Goal: Information Seeking & Learning: Learn about a topic

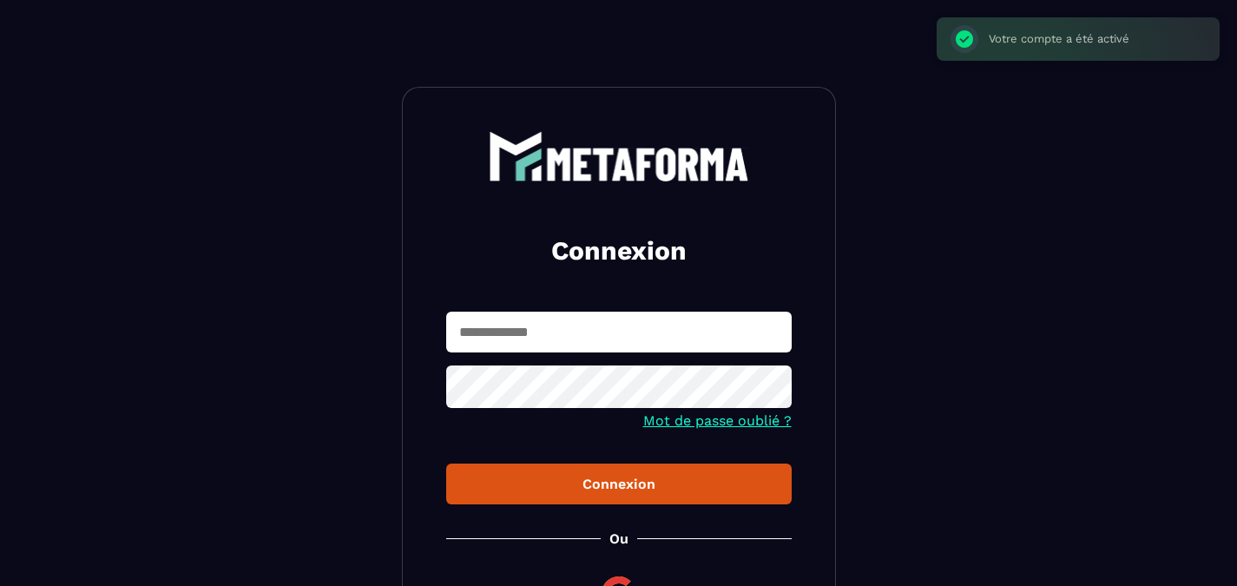
click at [563, 326] on input "text" at bounding box center [619, 332] width 346 height 41
type input "**********"
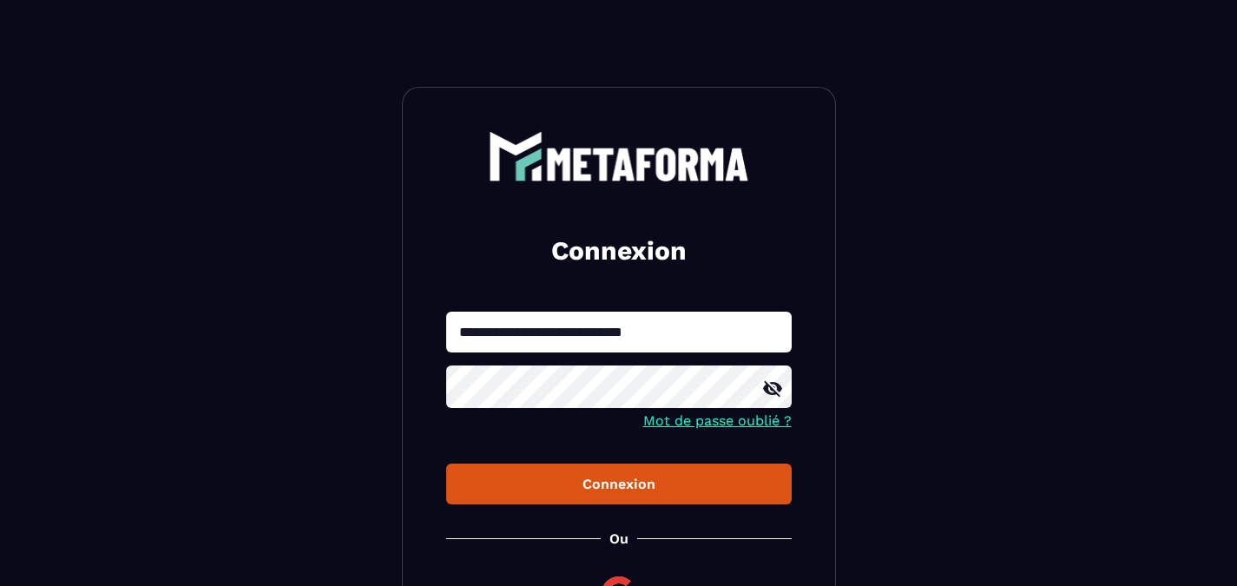
click at [446, 464] on button "Connexion" at bounding box center [619, 484] width 346 height 41
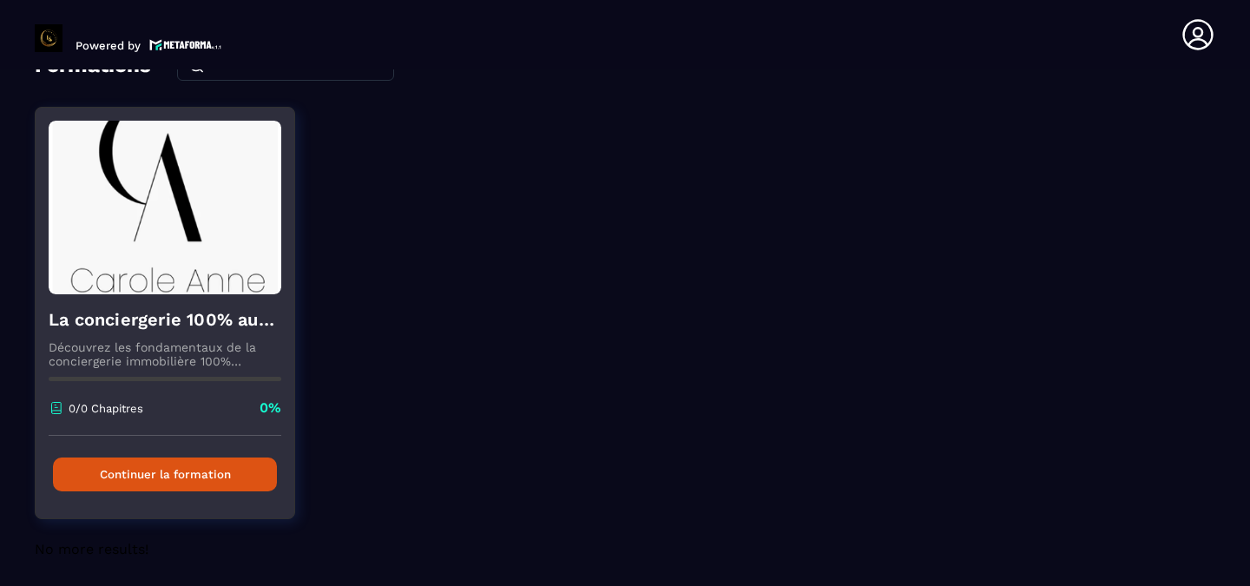
scroll to position [107, 0]
click at [190, 460] on button "Continuer la formation" at bounding box center [165, 474] width 224 height 34
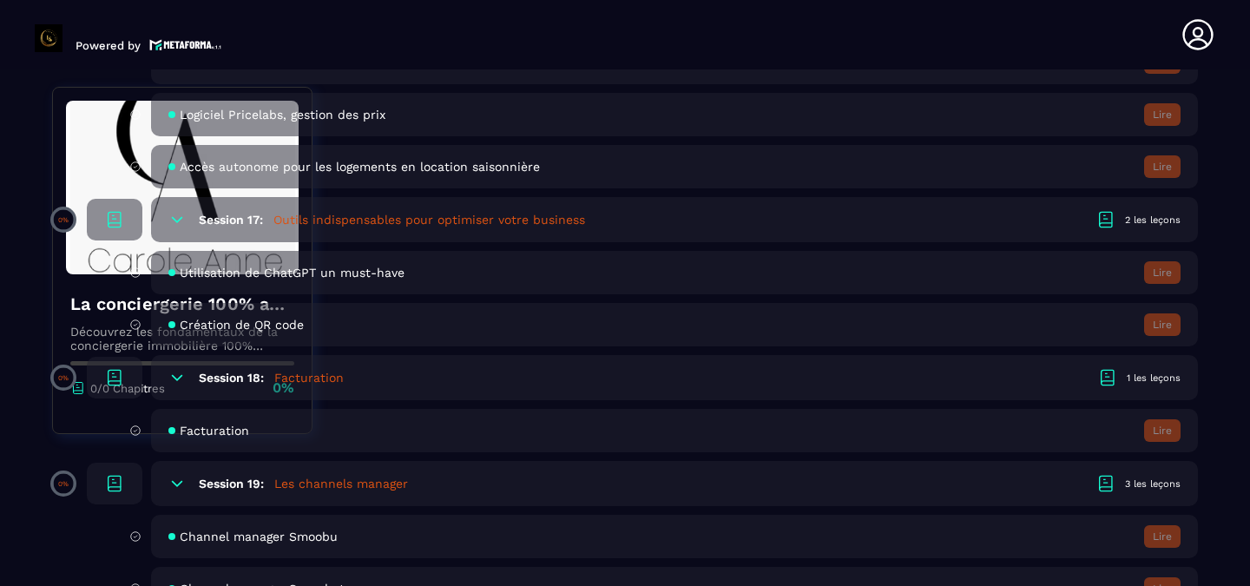
scroll to position [3858, 0]
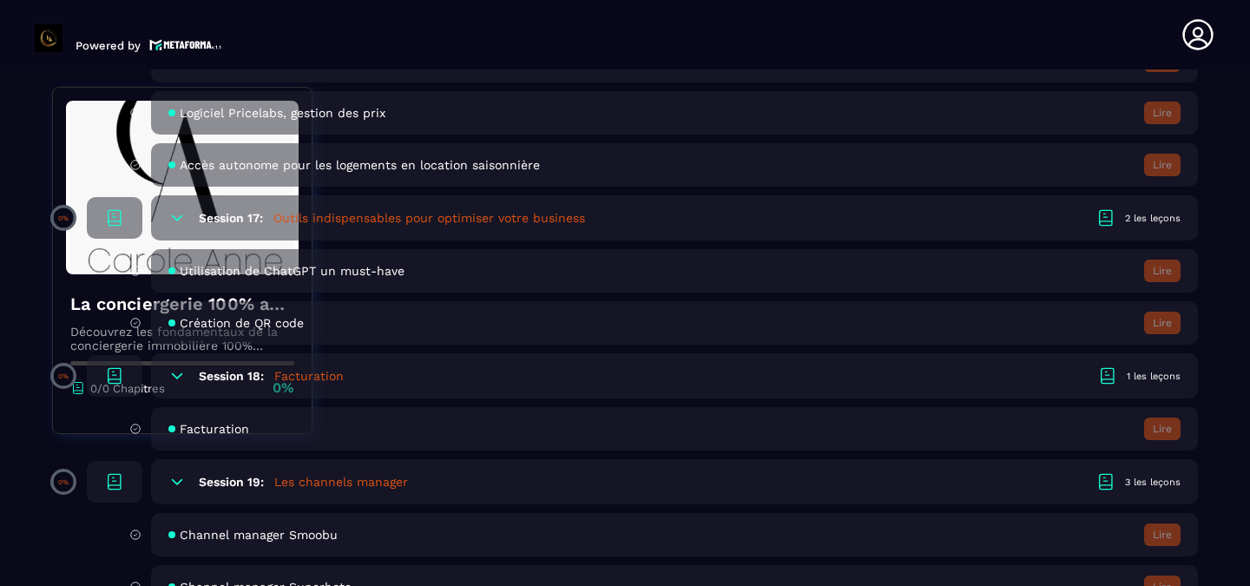
click at [138, 428] on icon at bounding box center [135, 429] width 12 height 16
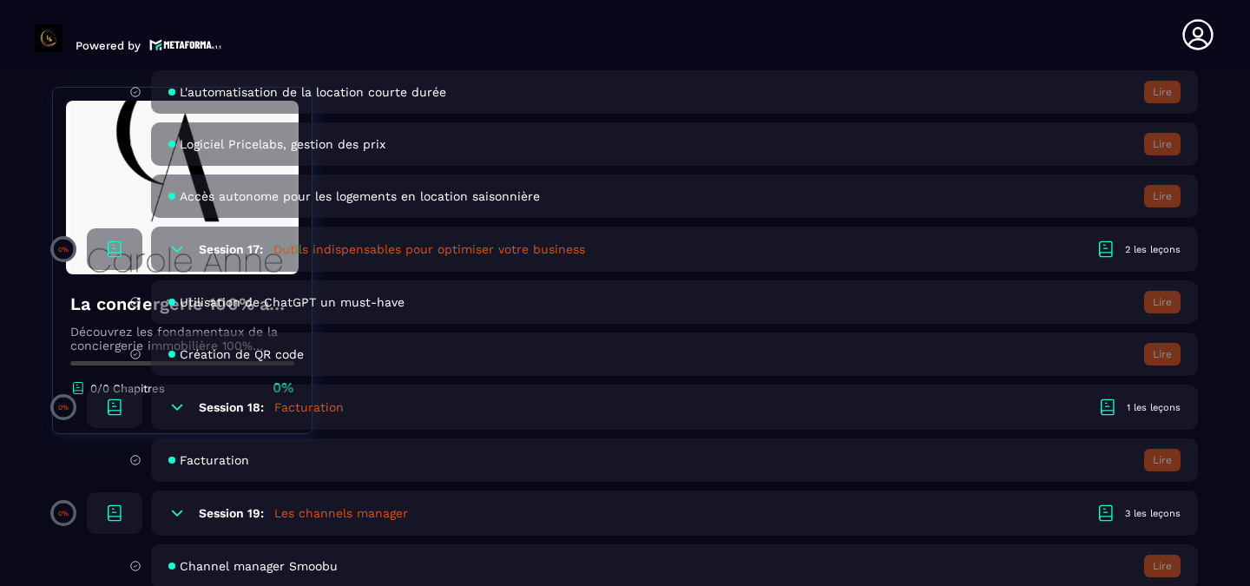
scroll to position [3825, 0]
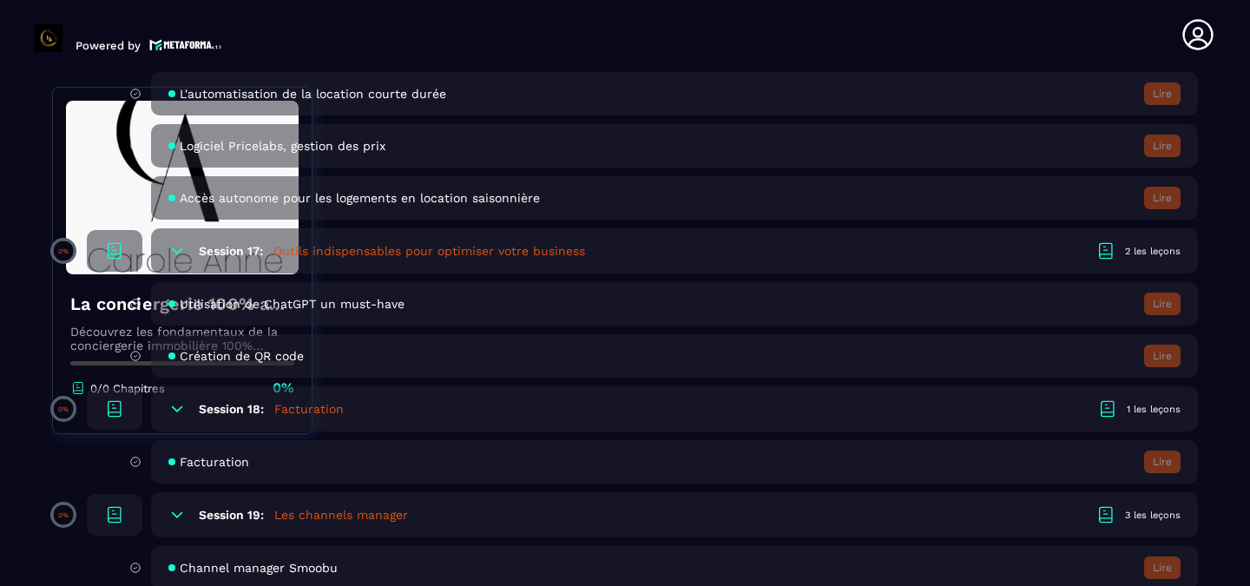
click at [175, 408] on icon at bounding box center [176, 408] width 17 height 17
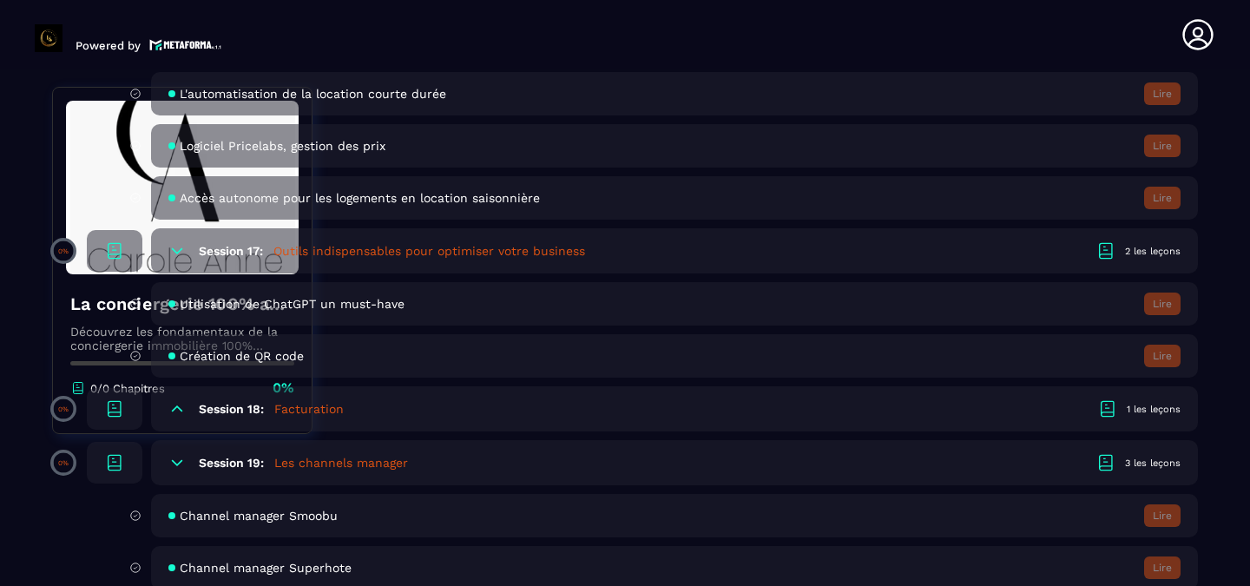
click at [175, 408] on icon at bounding box center [177, 408] width 10 height 5
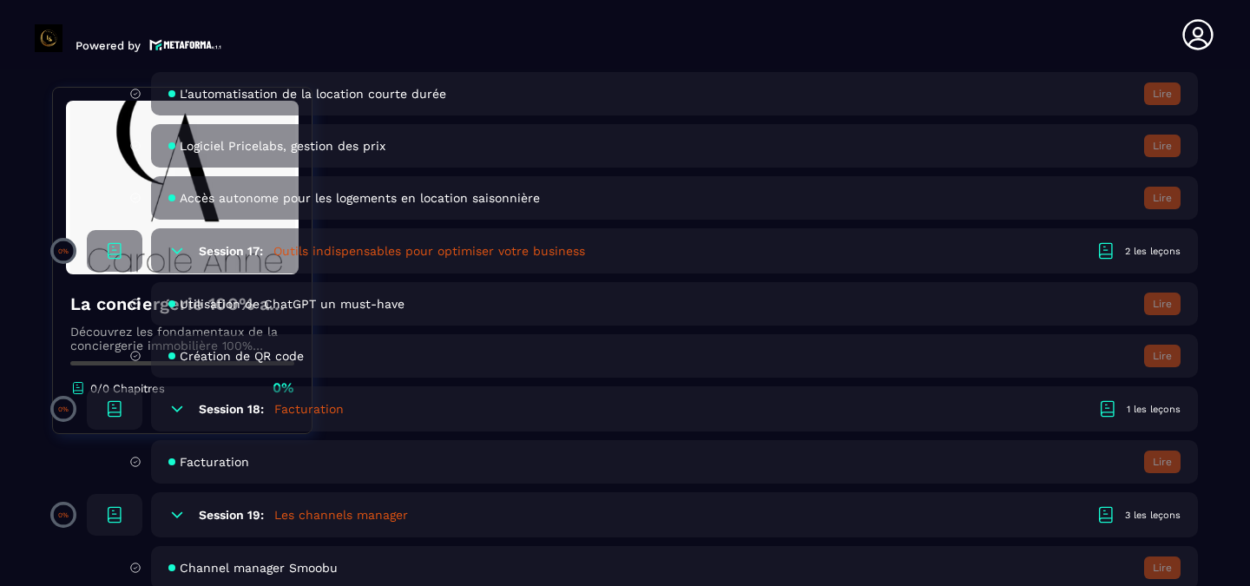
click at [112, 405] on icon at bounding box center [114, 408] width 21 height 21
click at [180, 464] on span "Facturation" at bounding box center [214, 462] width 69 height 14
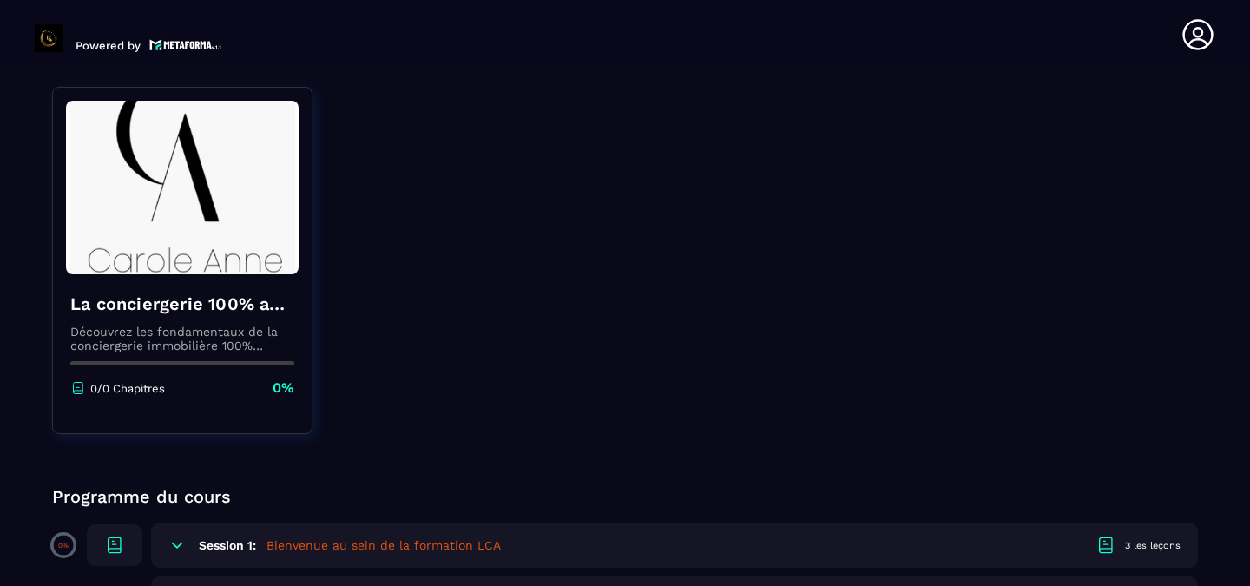
scroll to position [153, 0]
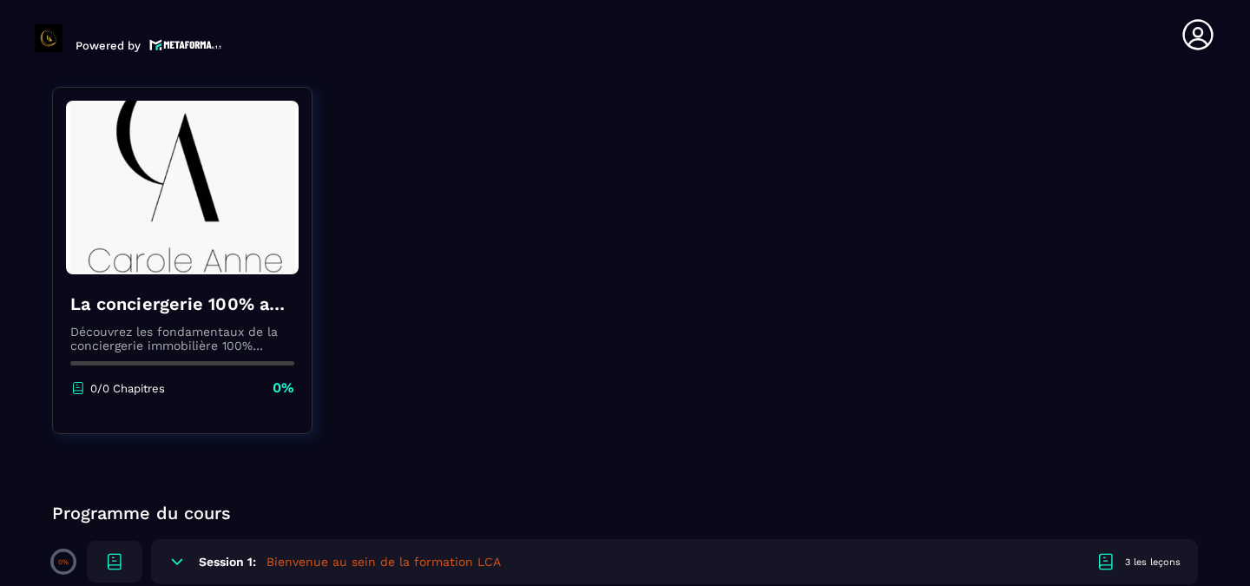
click at [190, 232] on img at bounding box center [182, 188] width 233 height 174
click at [253, 376] on div "La conciergerie 100% automatisée Découvrez les fondamentaux de la conciergerie …" at bounding box center [182, 344] width 259 height 141
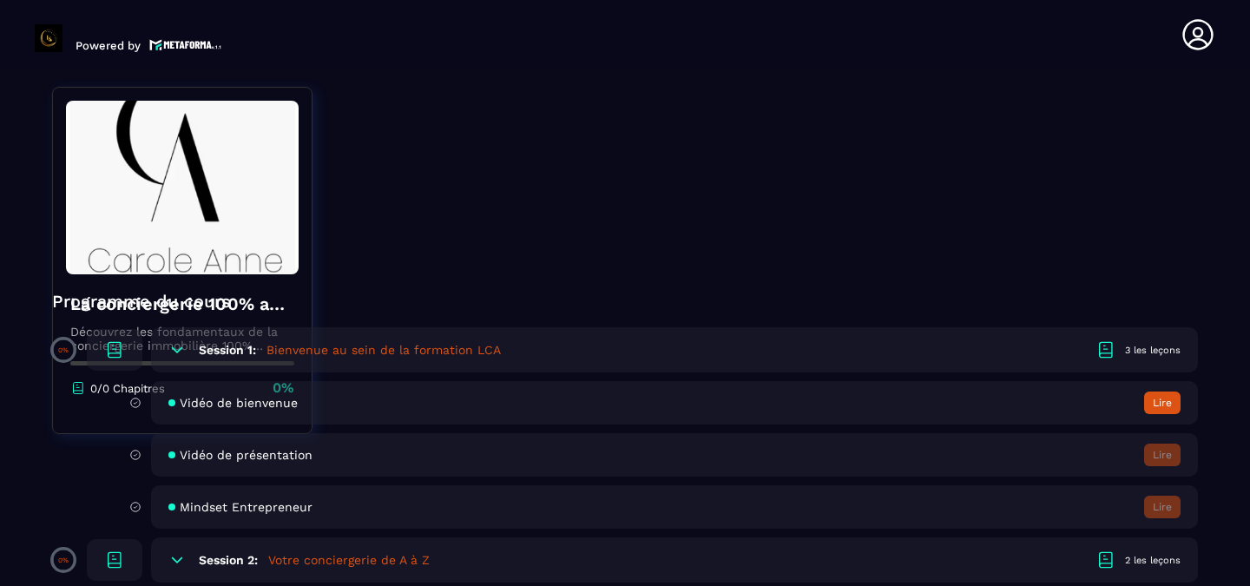
scroll to position [364, 0]
click at [1167, 403] on button "Lire" at bounding box center [1162, 403] width 36 height 23
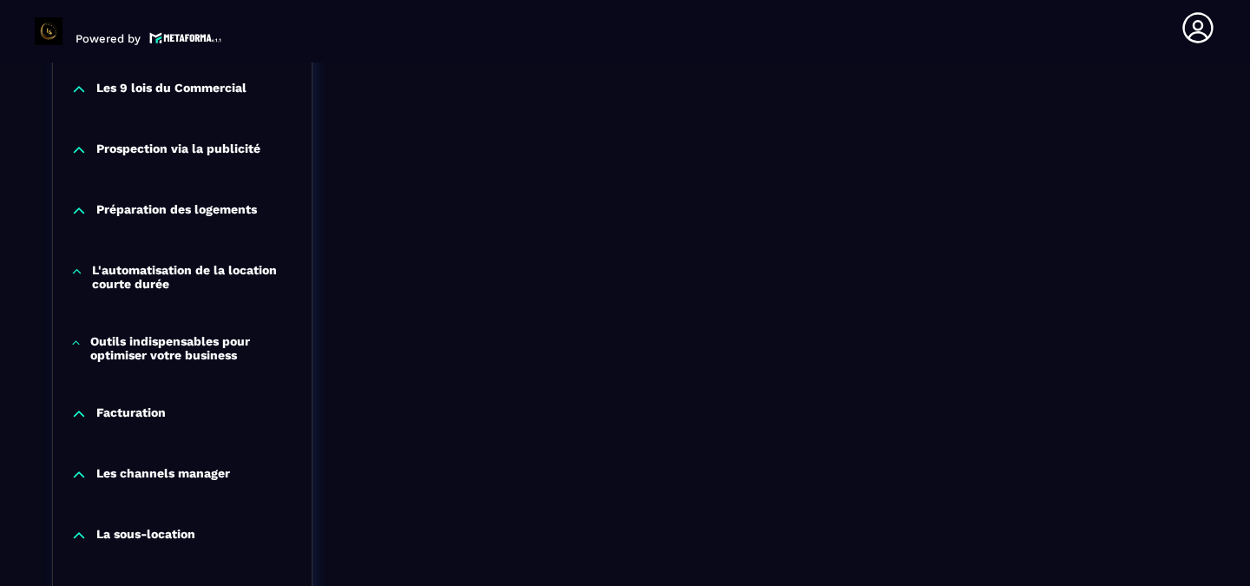
scroll to position [1393, 0]
click at [148, 411] on div "Facturation" at bounding box center [182, 417] width 259 height 61
click at [137, 431] on div "Facturation" at bounding box center [182, 417] width 259 height 61
click at [136, 419] on p "Facturation" at bounding box center [130, 413] width 69 height 17
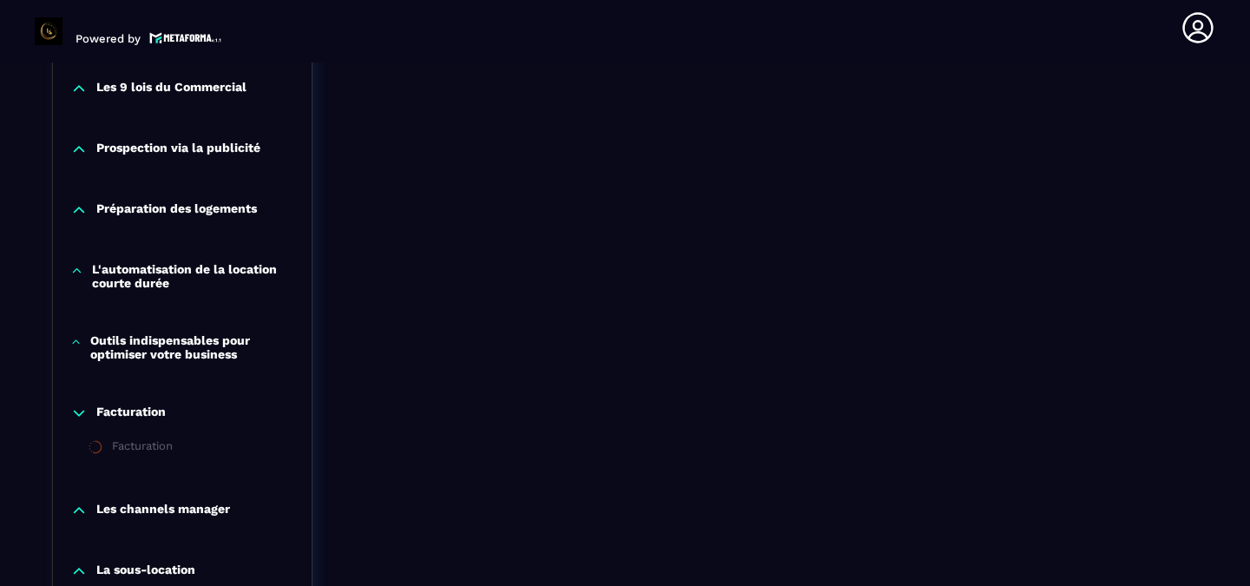
click at [155, 450] on div "Facturation" at bounding box center [142, 448] width 61 height 19
click at [148, 457] on div "Facturation" at bounding box center [142, 448] width 61 height 19
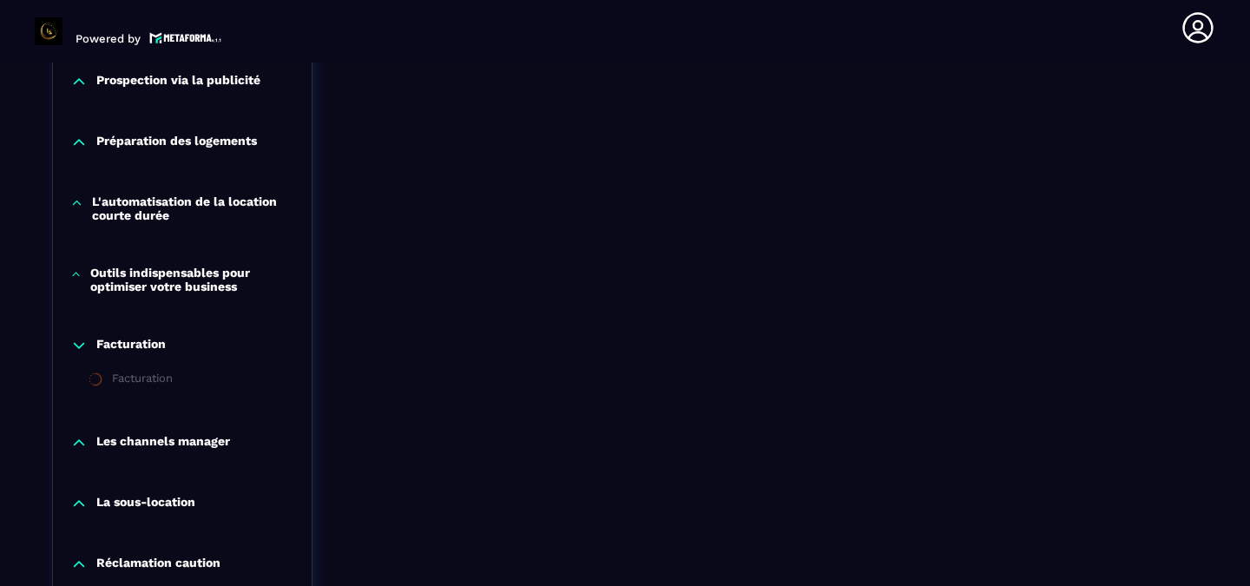
scroll to position [1462, 0]
click at [148, 390] on div "Facturation" at bounding box center [142, 380] width 61 height 19
click at [206, 282] on p "Outils indispensables pour optimiser votre business" at bounding box center [192, 279] width 204 height 28
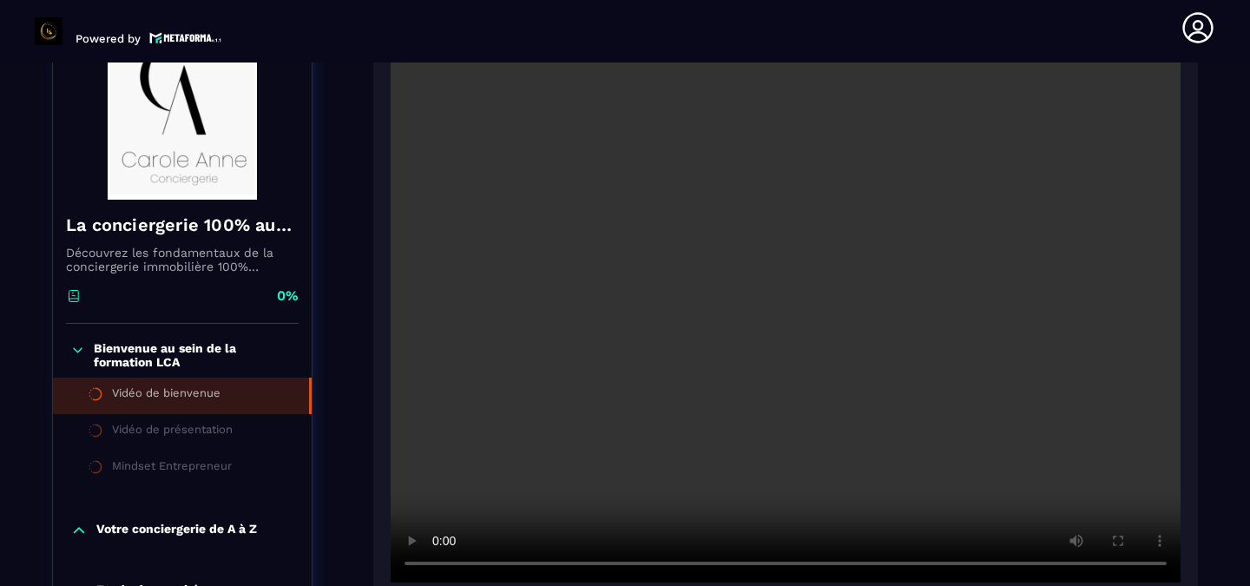
scroll to position [233, 0]
click at [694, 321] on video at bounding box center [786, 317] width 790 height 527
click at [200, 420] on li "Vidéo de présentation" at bounding box center [182, 430] width 259 height 36
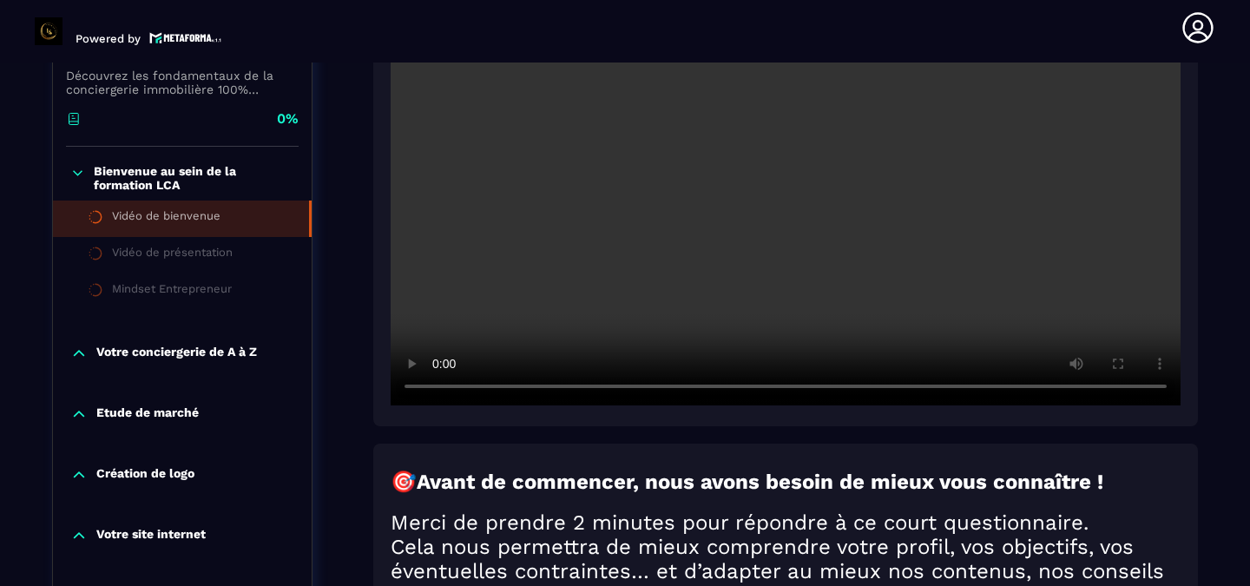
scroll to position [409, 0]
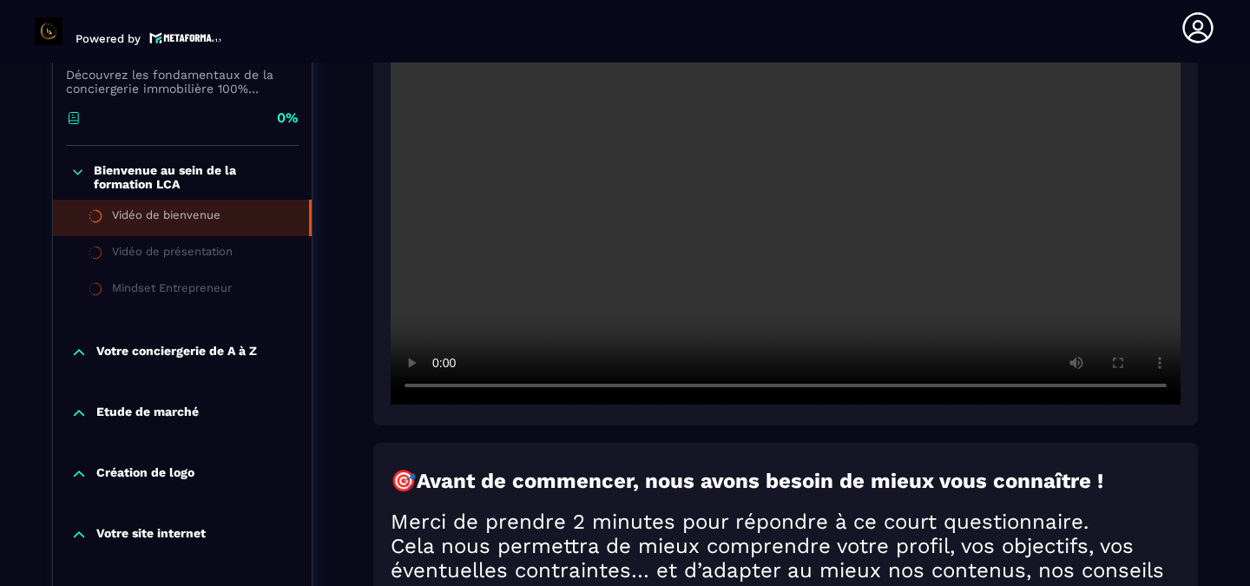
click at [180, 355] on p "Votre conciergerie de A à Z" at bounding box center [176, 352] width 161 height 17
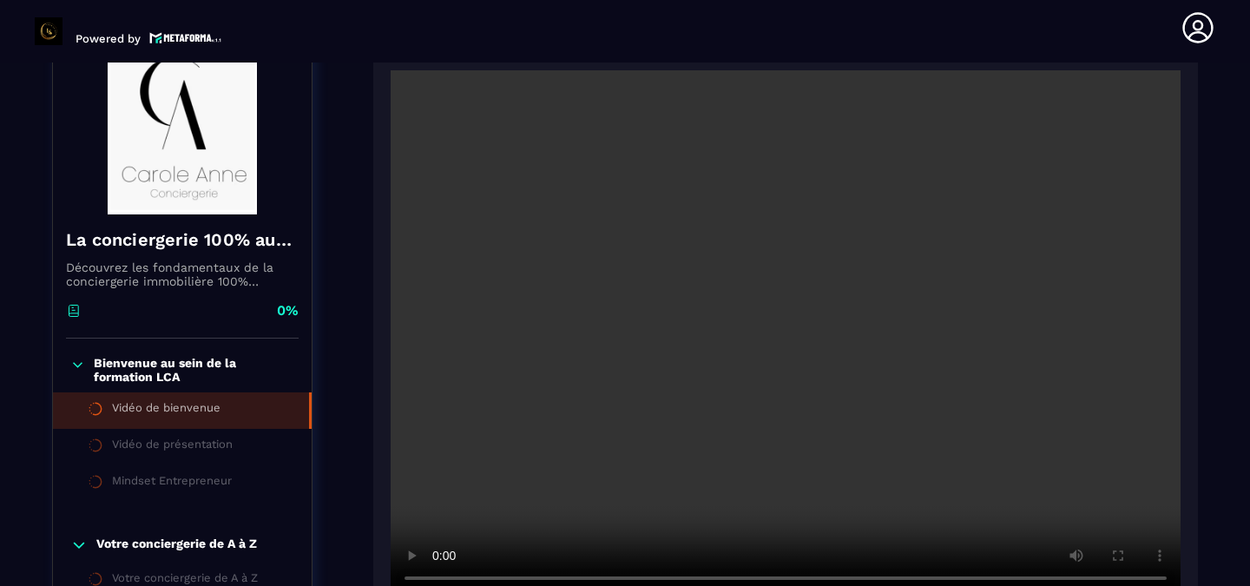
scroll to position [217, 0]
click at [173, 451] on div "Vidéo de présentation" at bounding box center [172, 446] width 121 height 19
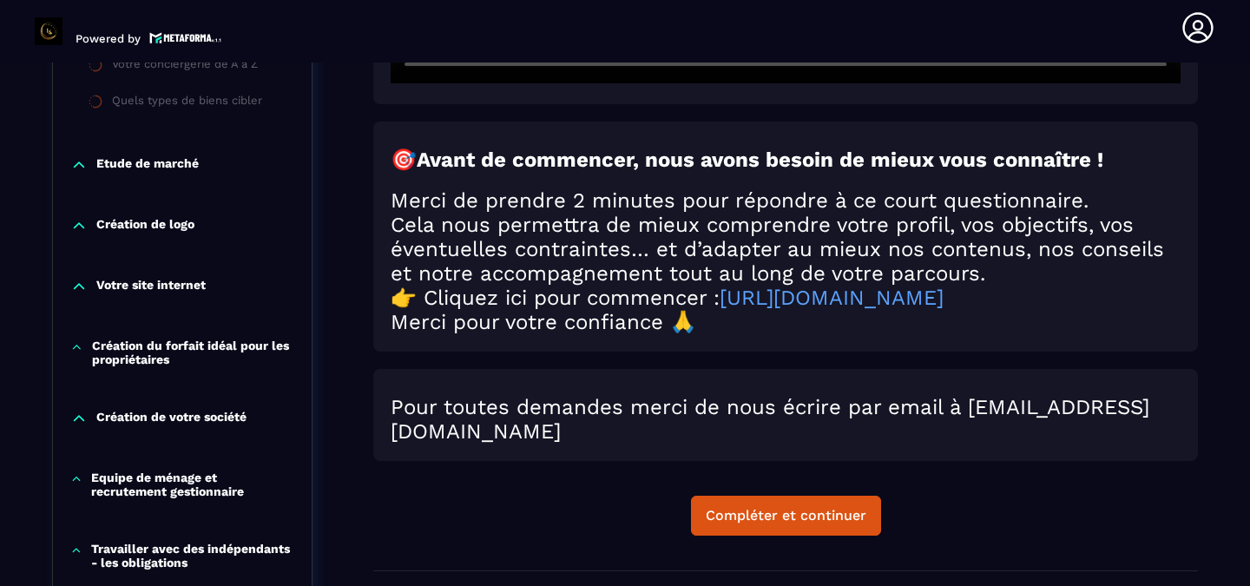
scroll to position [734, 0]
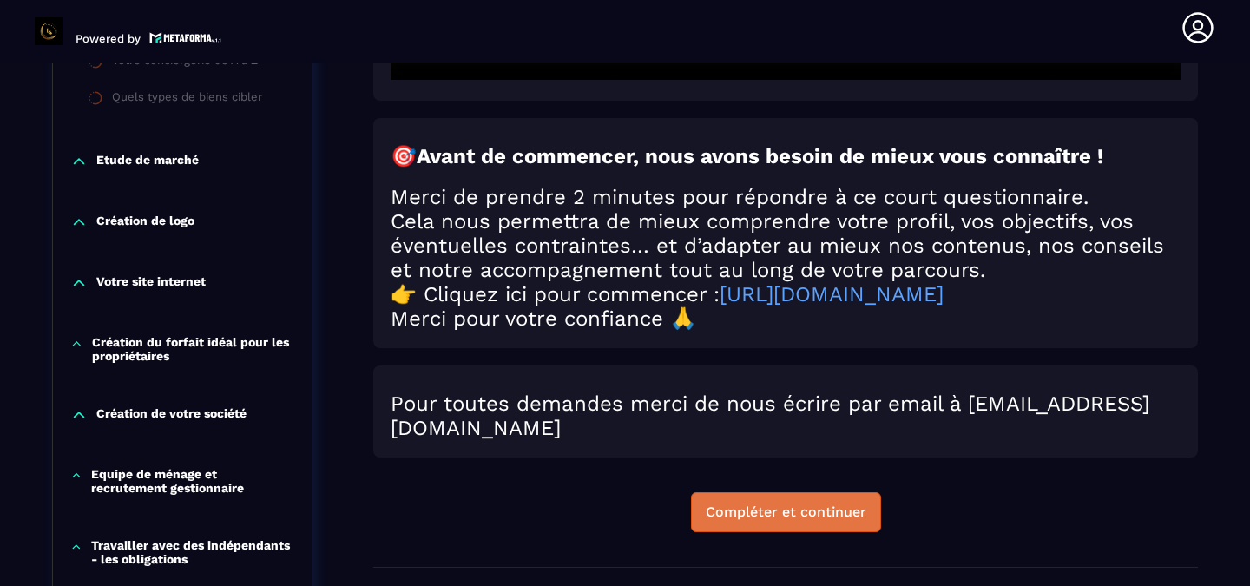
click at [793, 521] on div "Compléter et continuer" at bounding box center [786, 512] width 161 height 17
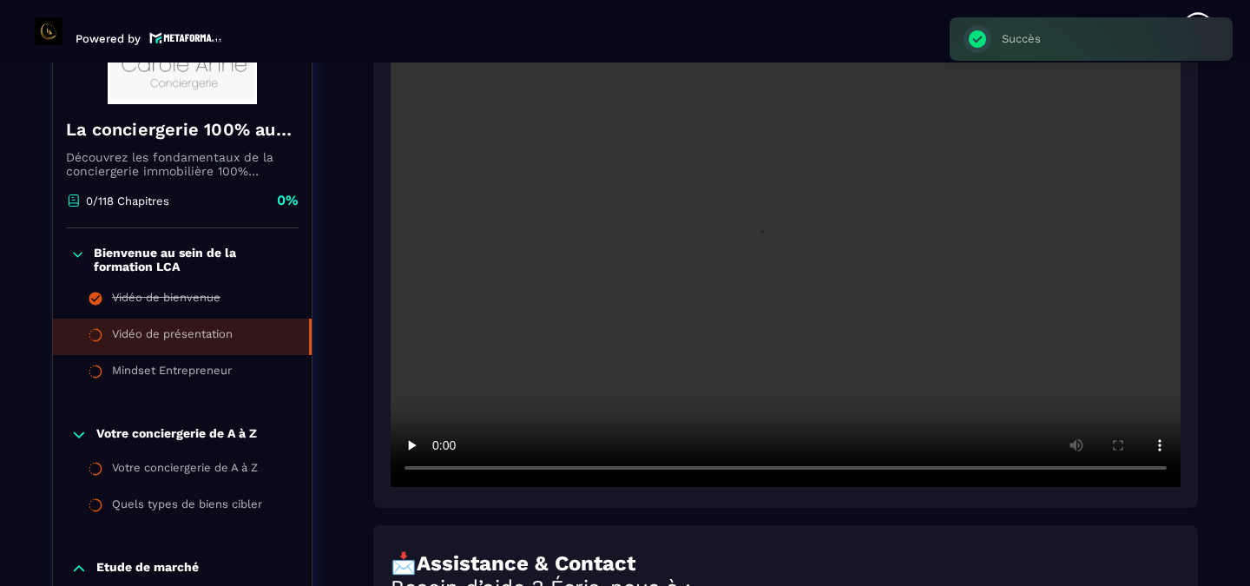
scroll to position [327, 0]
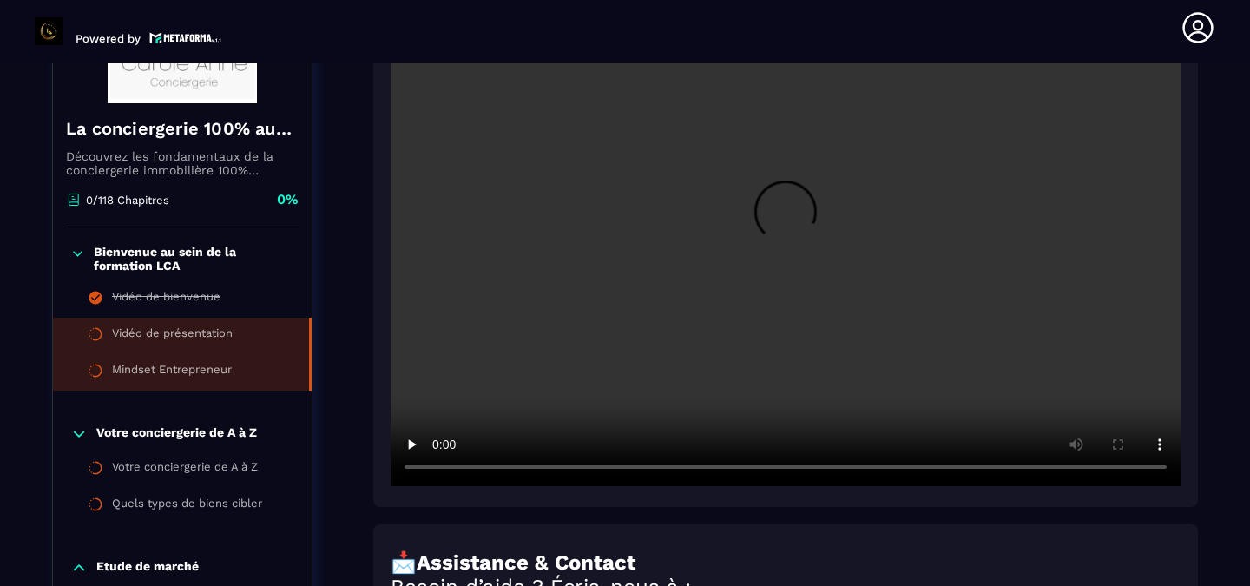
click at [188, 359] on li "Mindset Entrepreneur" at bounding box center [182, 372] width 259 height 36
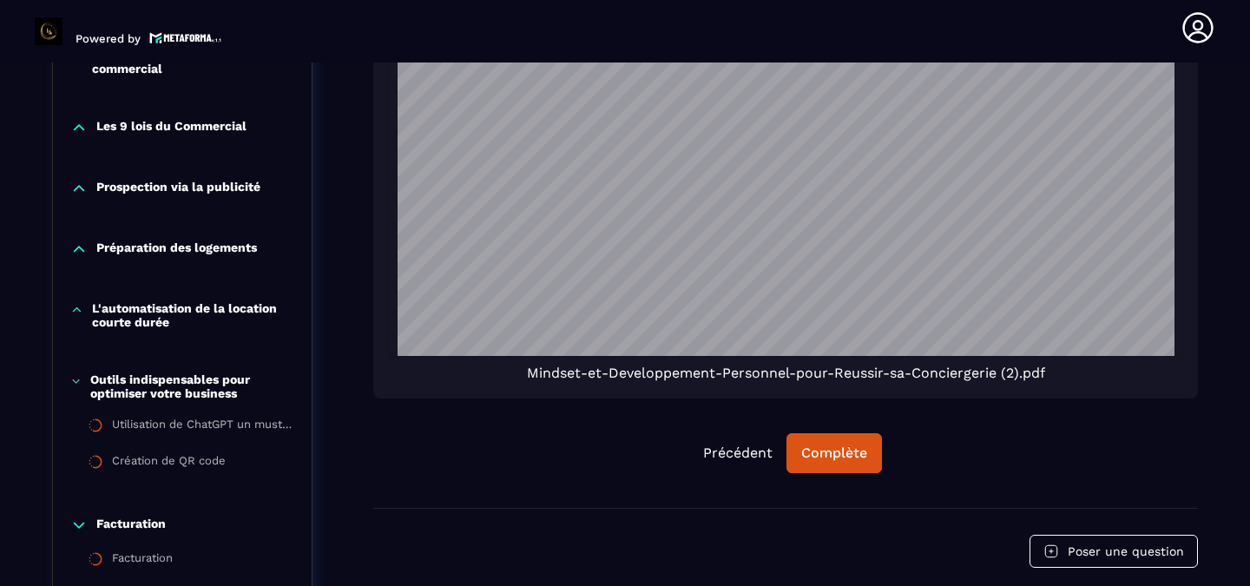
scroll to position [1428, 0]
click at [173, 394] on p "Outils indispensables pour optimiser votre business" at bounding box center [192, 386] width 204 height 28
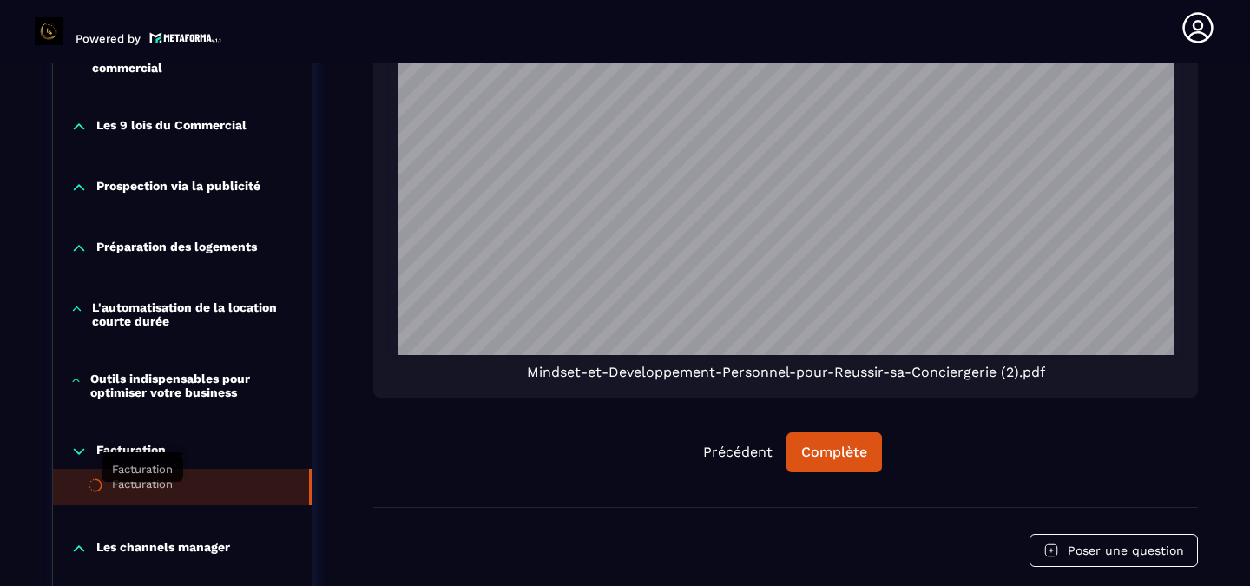
click at [161, 497] on div "Facturation" at bounding box center [142, 486] width 61 height 19
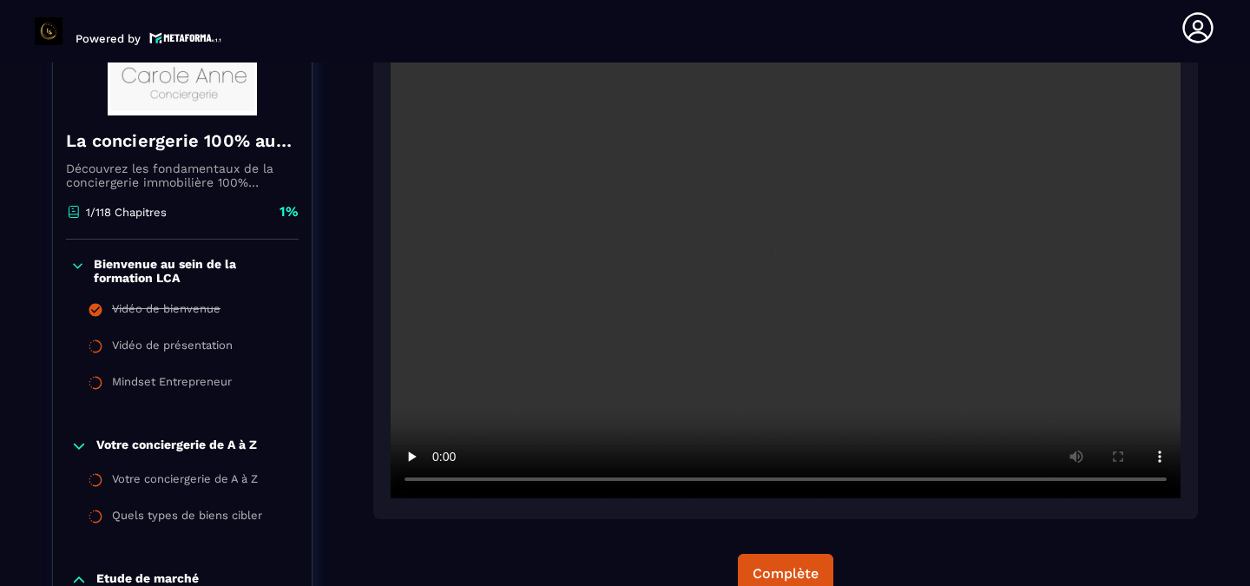
scroll to position [314, 0]
click at [499, 247] on video at bounding box center [786, 235] width 790 height 527
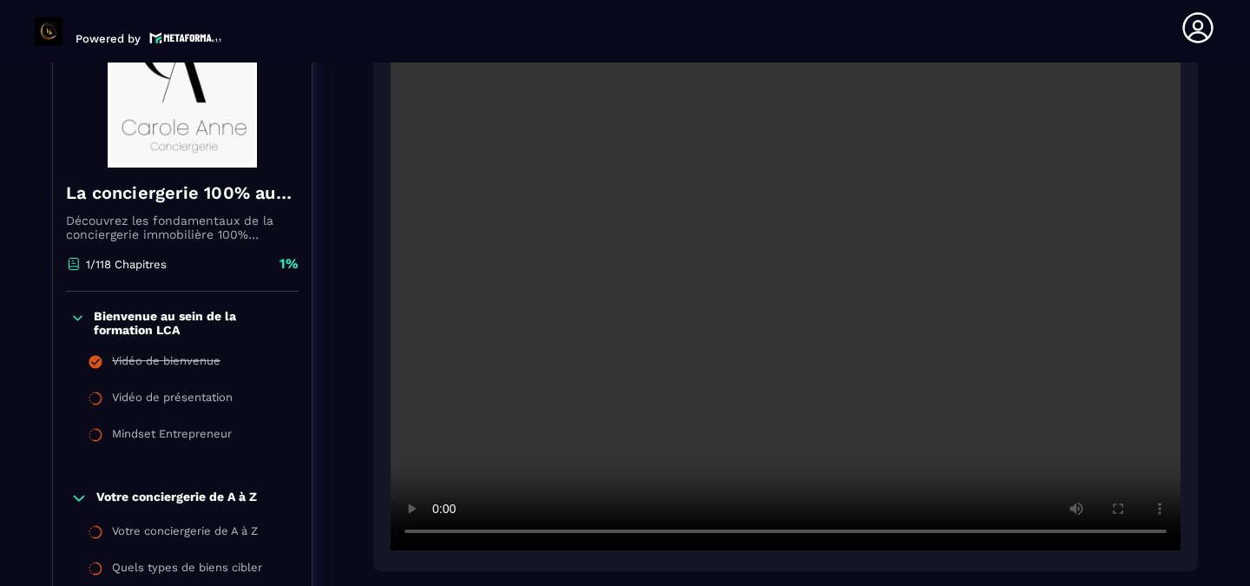
scroll to position [264, 0]
click at [555, 385] on video at bounding box center [786, 286] width 790 height 527
click at [577, 291] on video at bounding box center [786, 286] width 790 height 527
click at [569, 135] on video at bounding box center [786, 286] width 790 height 527
click at [601, 280] on video at bounding box center [786, 286] width 790 height 527
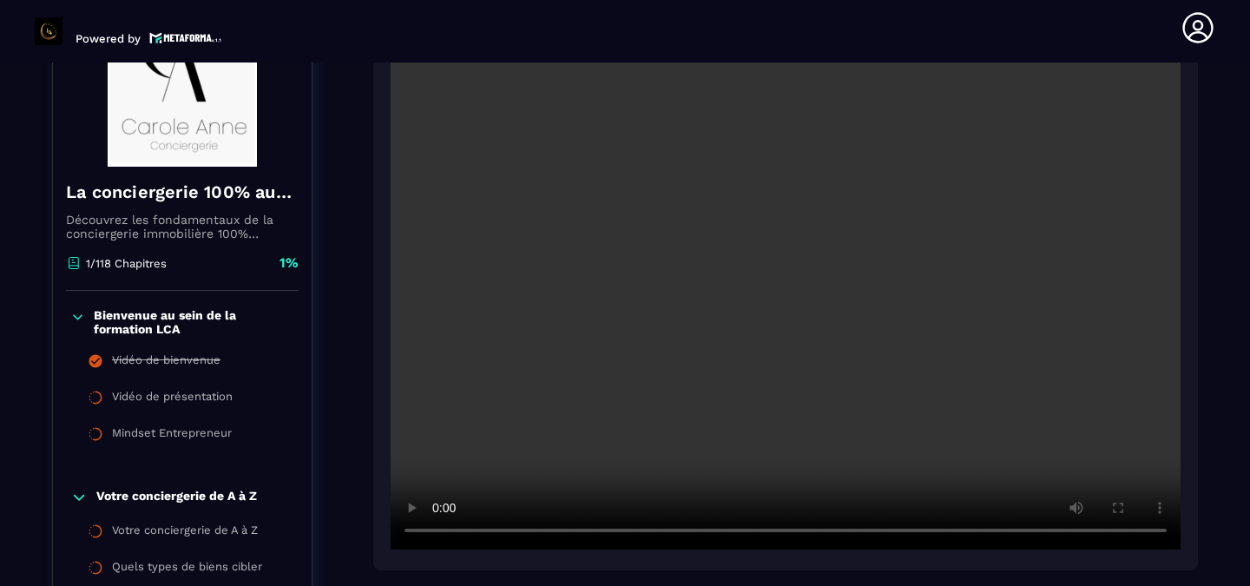
click at [988, 261] on video at bounding box center [786, 286] width 790 height 527
click at [627, 218] on video at bounding box center [786, 286] width 790 height 527
click at [552, 323] on video at bounding box center [786, 286] width 790 height 527
click at [706, 322] on video at bounding box center [786, 286] width 790 height 527
click at [487, 200] on video at bounding box center [786, 286] width 790 height 527
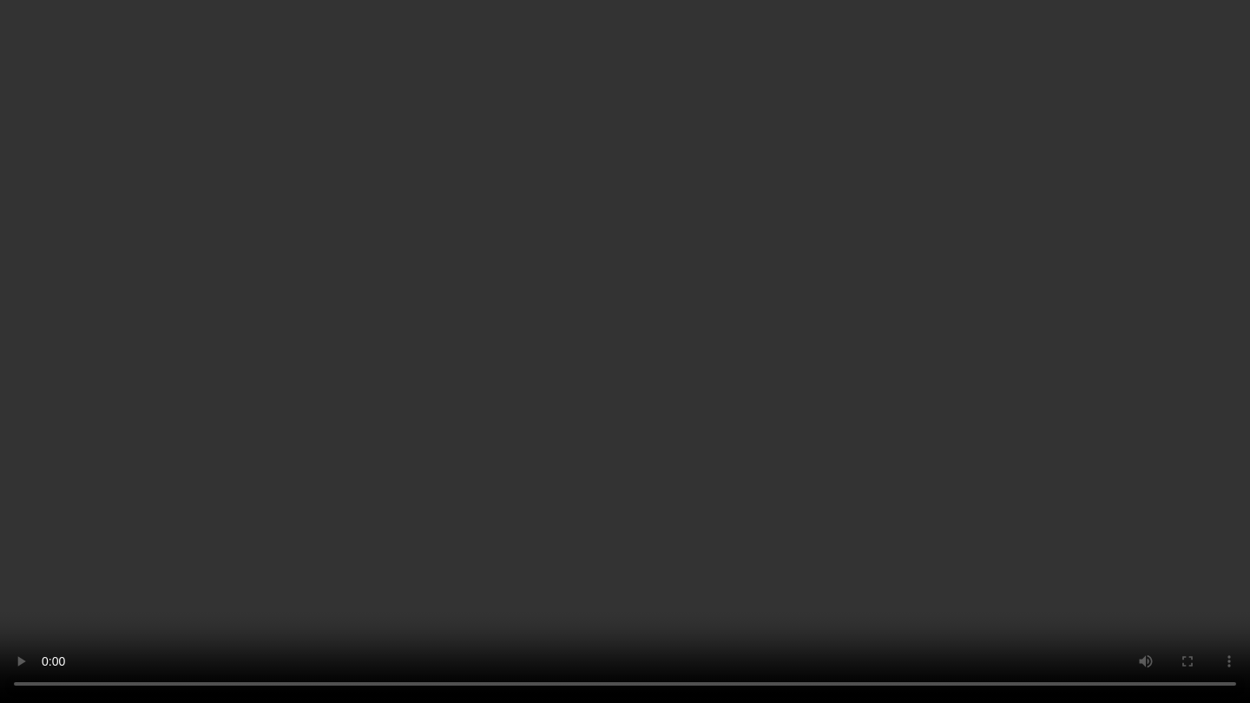
click at [1020, 404] on video at bounding box center [625, 351] width 1250 height 703
click at [1029, 429] on video at bounding box center [625, 351] width 1250 height 703
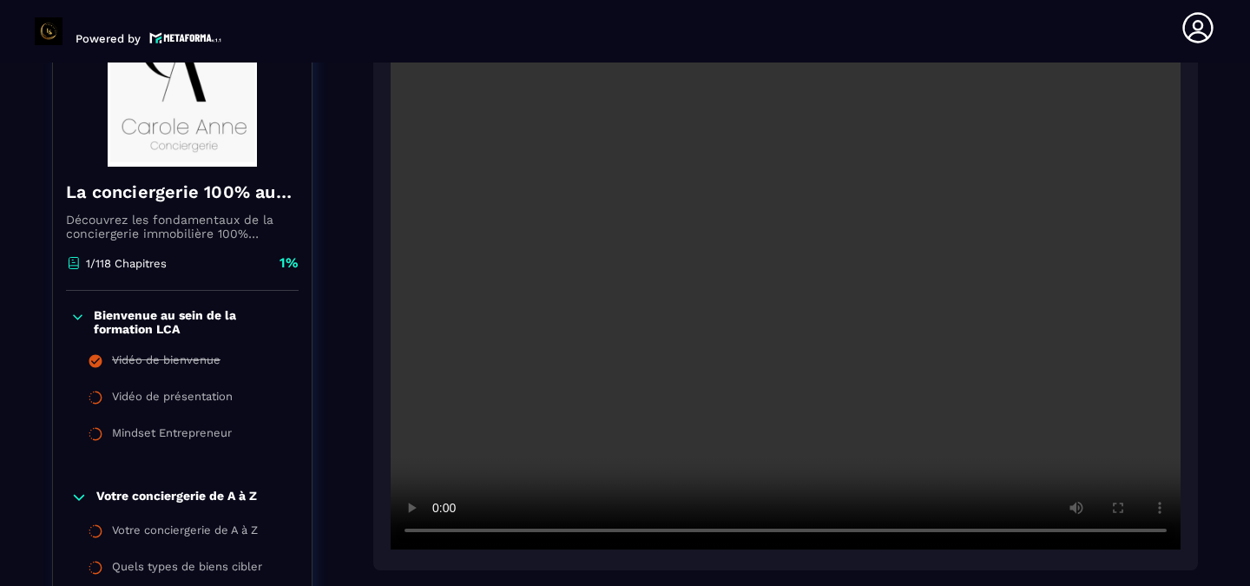
click at [688, 365] on video at bounding box center [786, 286] width 790 height 527
